Goal: Find specific page/section: Find specific page/section

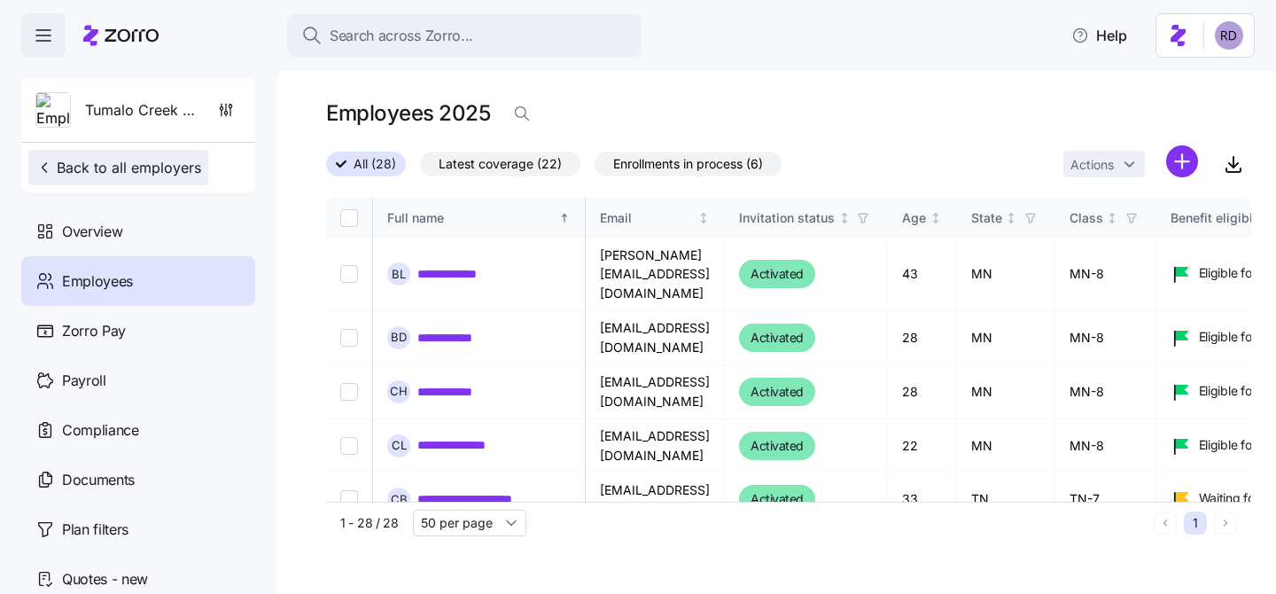
scroll to position [937, 1370]
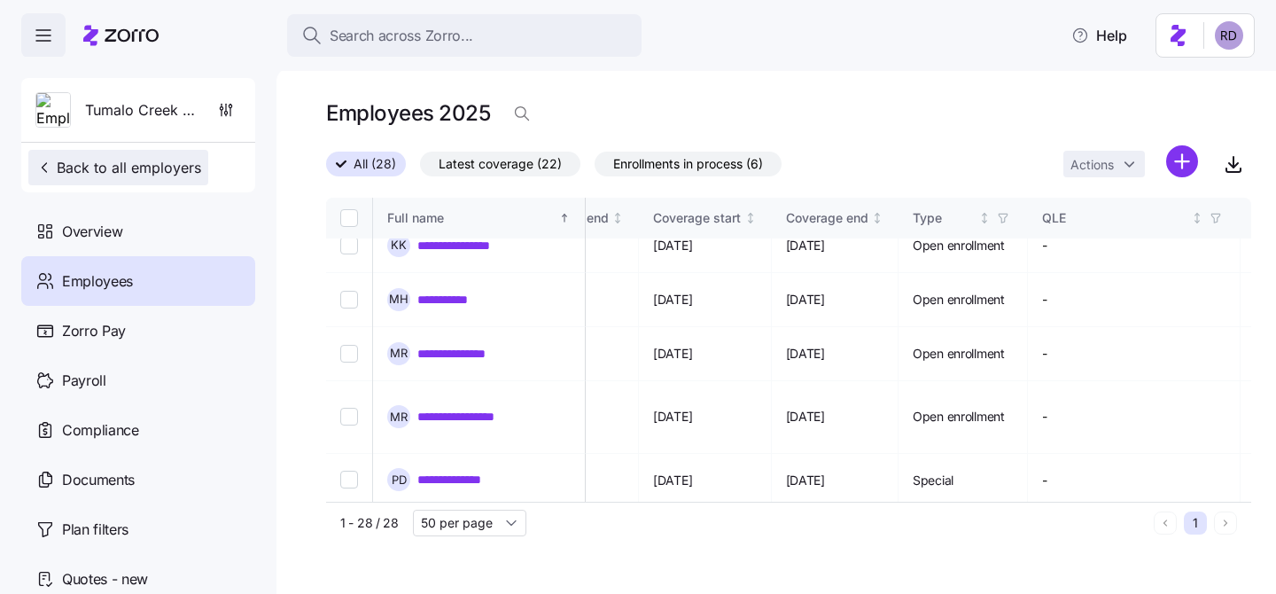
click at [73, 176] on span "Back to all employers" at bounding box center [118, 167] width 166 height 21
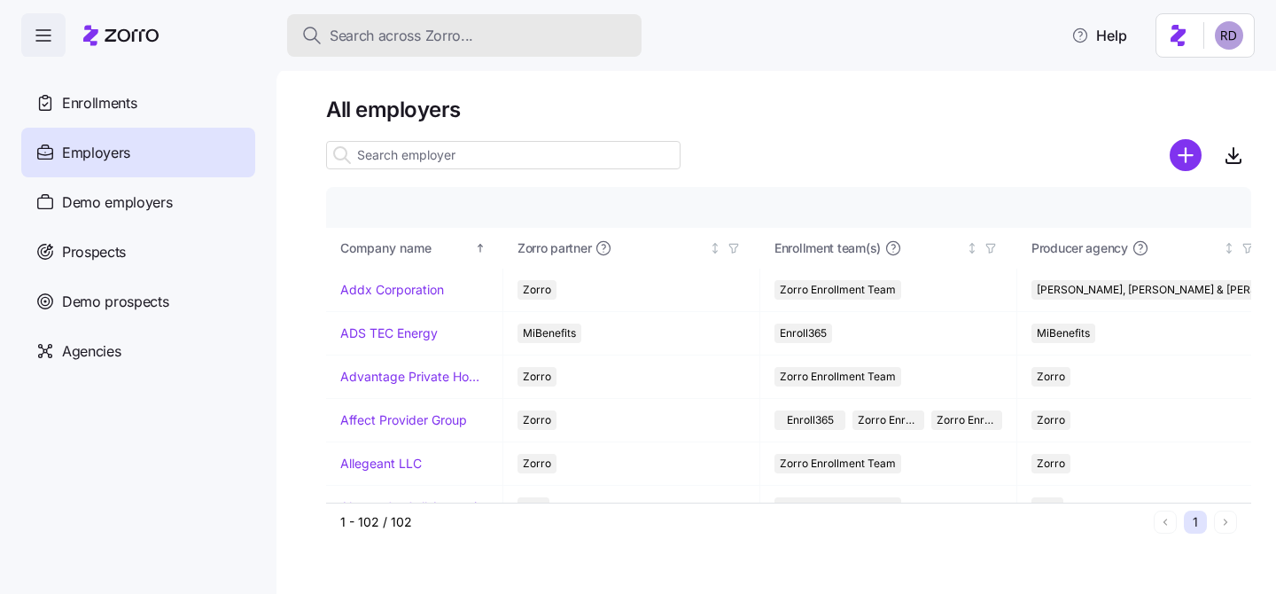
click at [400, 30] on span "Search across Zorro..." at bounding box center [402, 36] width 144 height 22
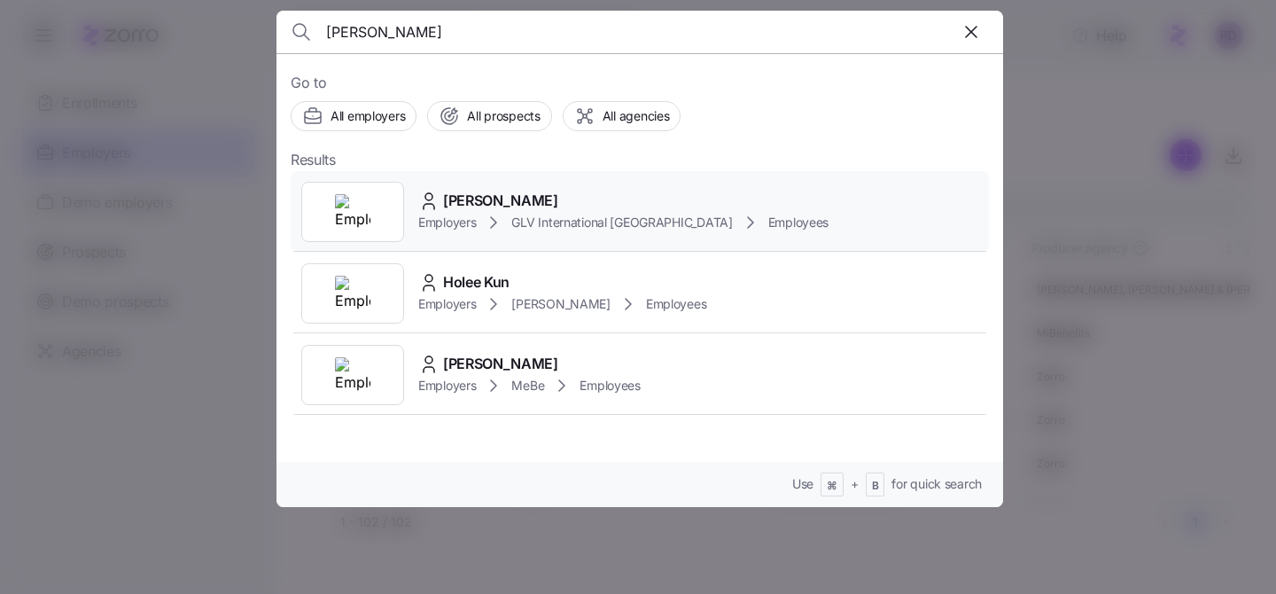
type input "[PERSON_NAME]"
click at [544, 201] on div "[PERSON_NAME]" at bounding box center [623, 201] width 410 height 22
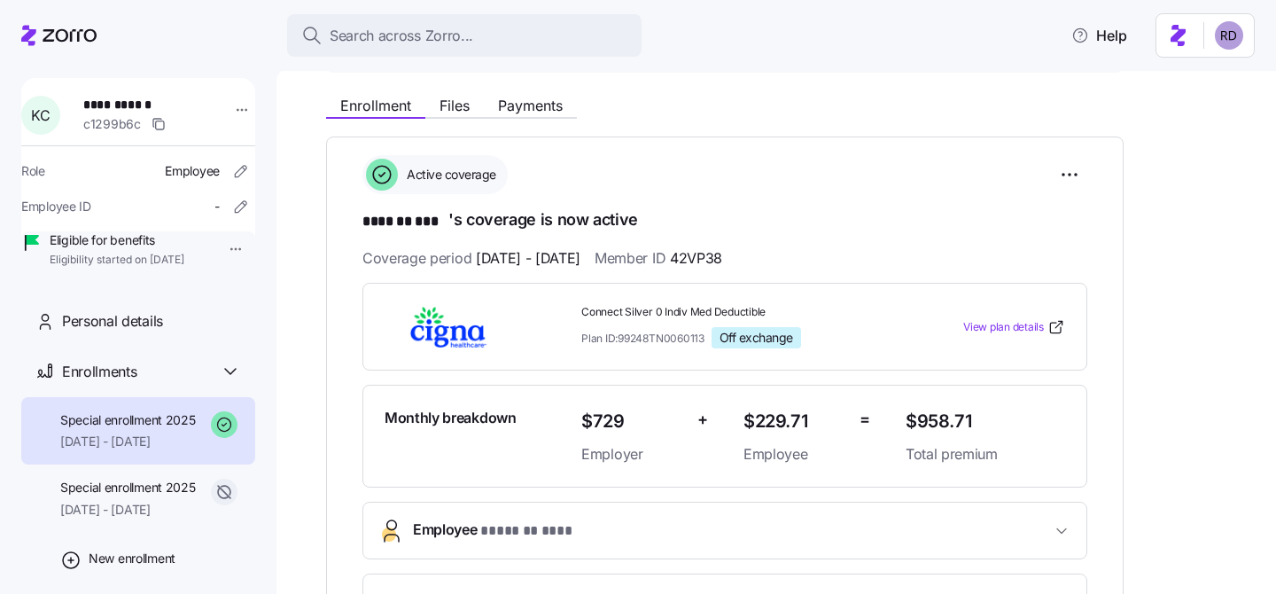
scroll to position [318, 0]
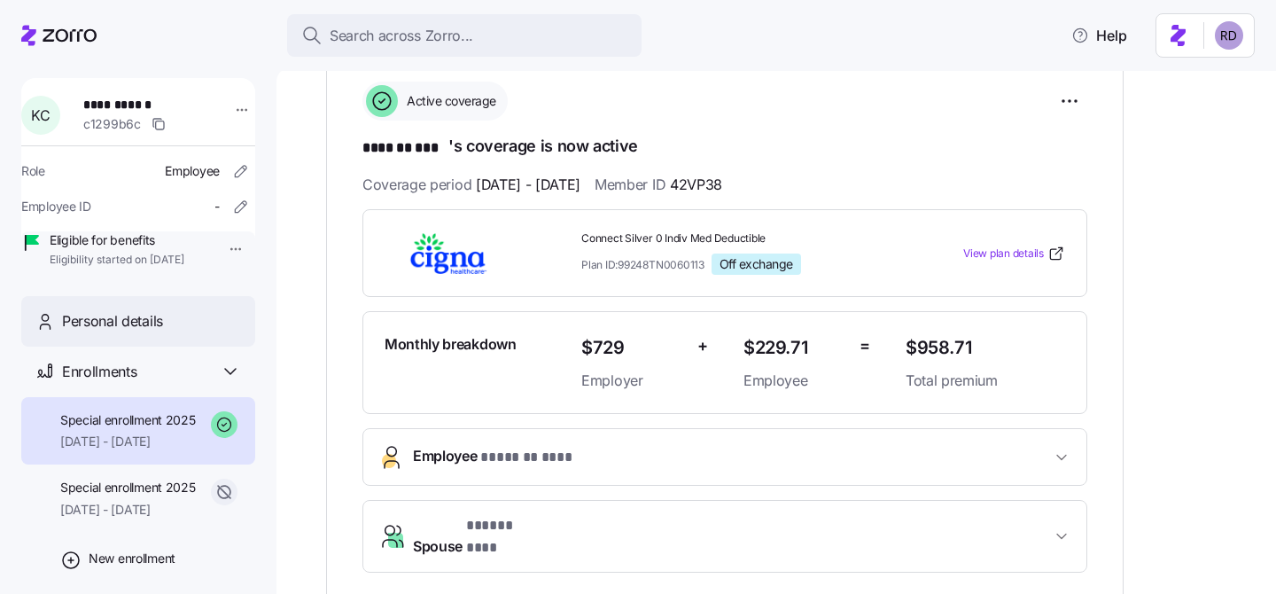
click at [125, 332] on span "Personal details" at bounding box center [112, 321] width 101 height 22
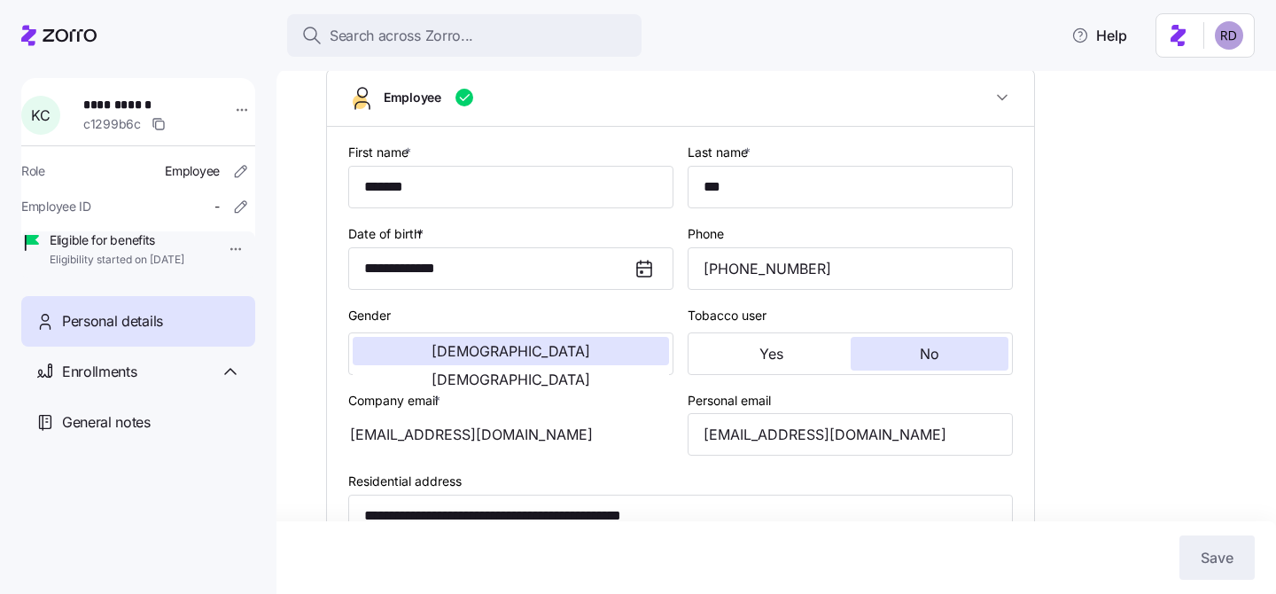
scroll to position [229, 0]
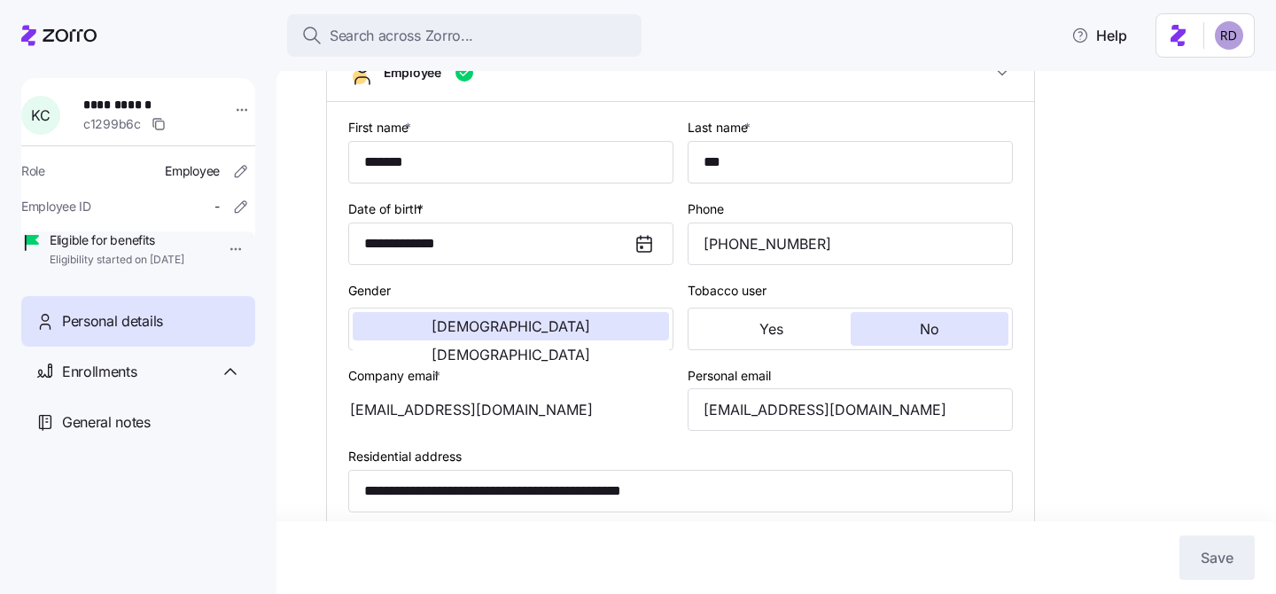
click at [438, 427] on div "[EMAIL_ADDRESS][DOMAIN_NAME]" at bounding box center [510, 409] width 325 height 43
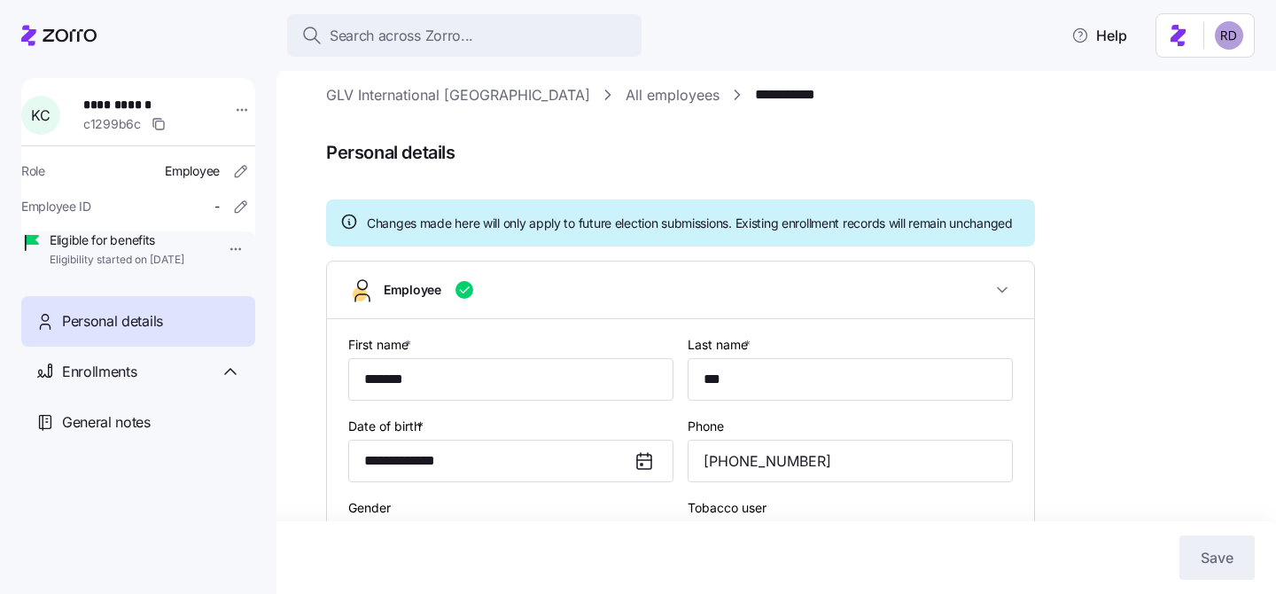
scroll to position [0, 0]
